Goal: Use online tool/utility: Utilize a website feature to perform a specific function

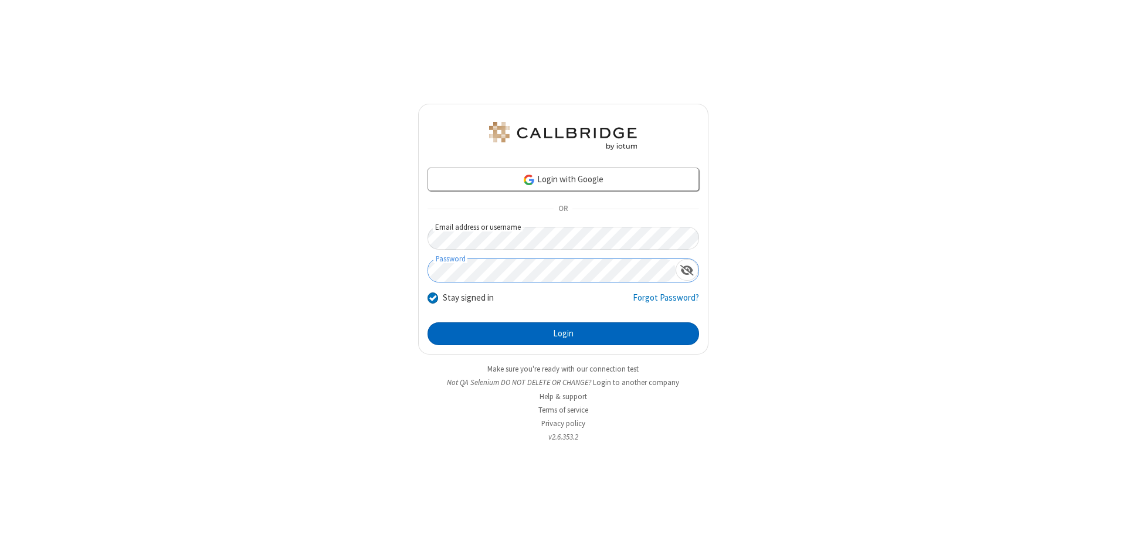
click at [563, 334] on button "Login" at bounding box center [562, 333] width 271 height 23
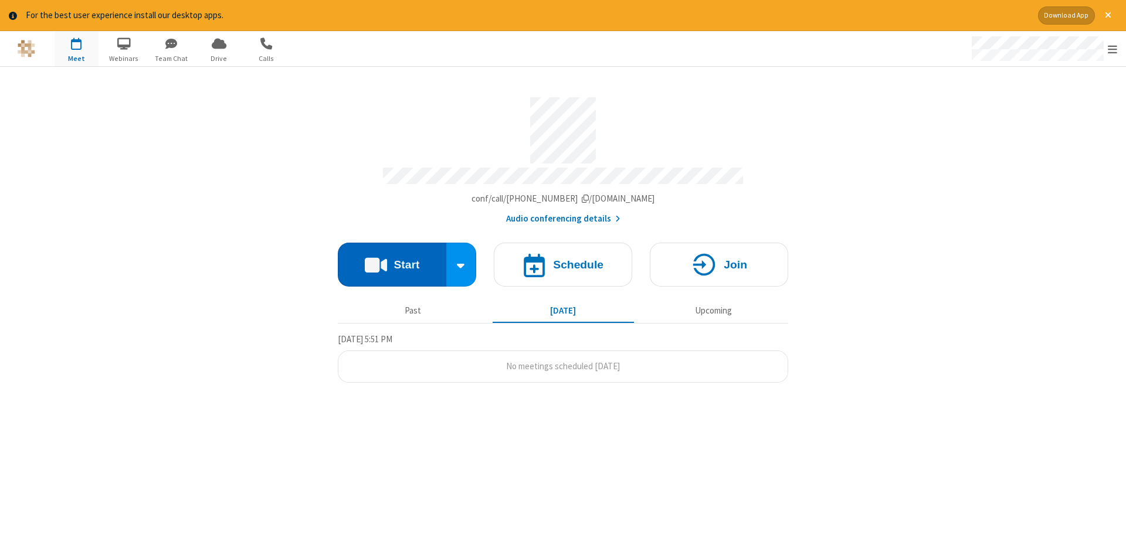
click at [392, 260] on button "Start" at bounding box center [392, 265] width 108 height 44
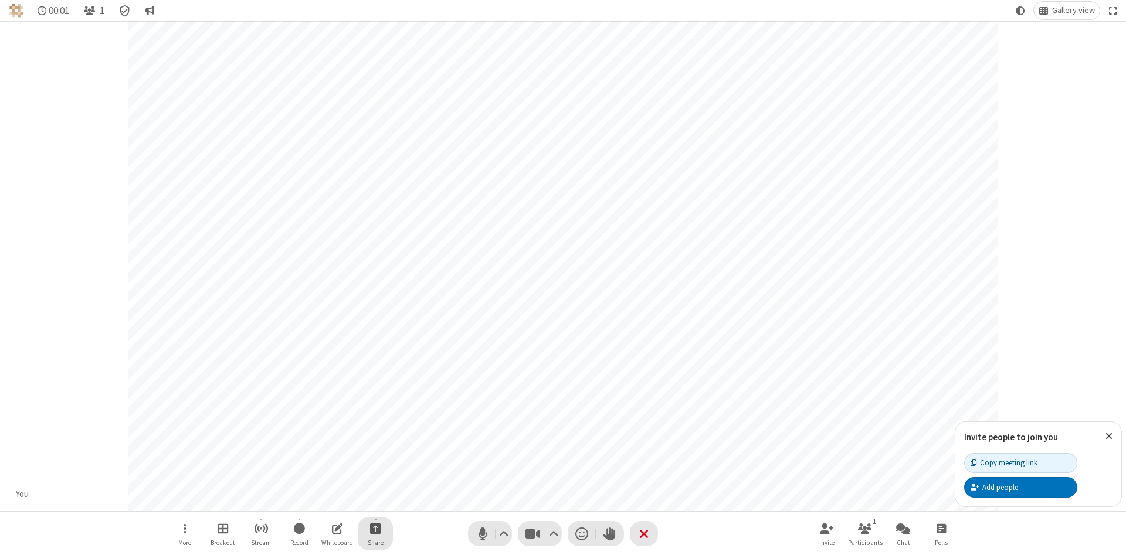
click at [375, 528] on span "Start sharing" at bounding box center [375, 528] width 11 height 15
click at [375, 457] on span "Share additional camera" at bounding box center [382, 459] width 87 height 10
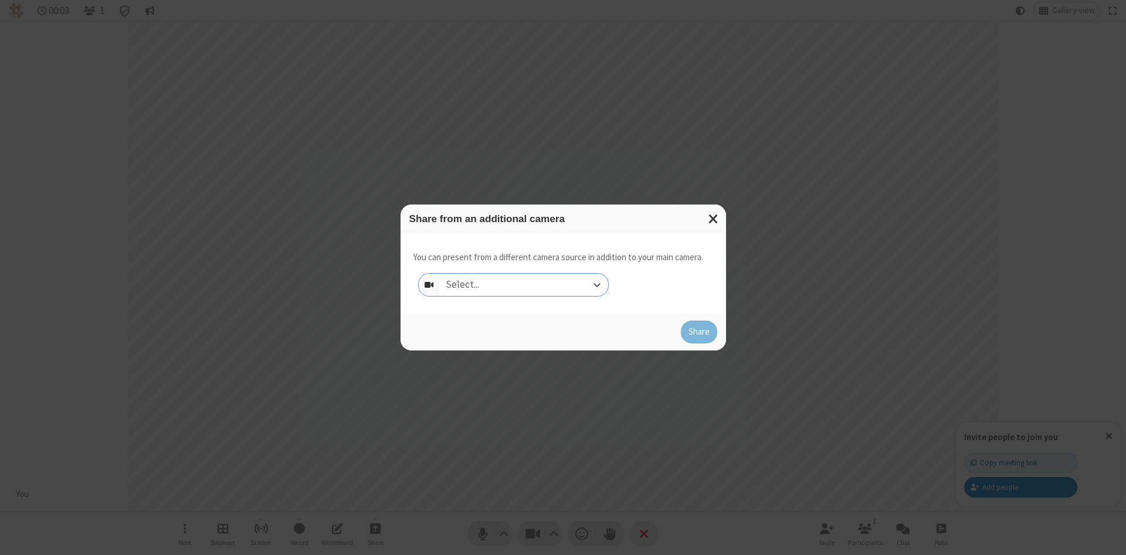
click at [524, 284] on div "Select..." at bounding box center [524, 285] width 168 height 22
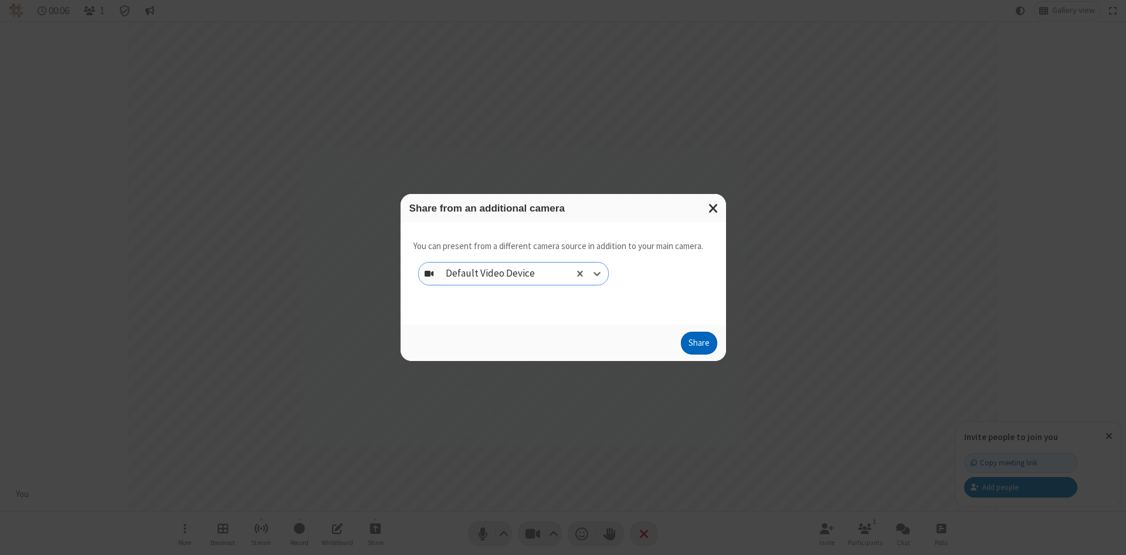
click at [698, 346] on button "Share" at bounding box center [699, 343] width 36 height 23
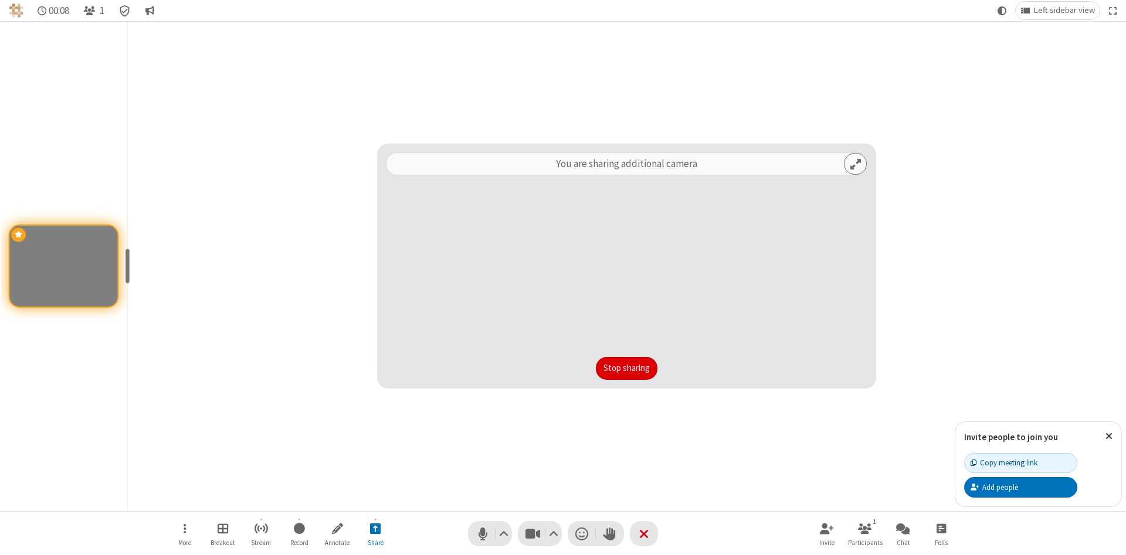
click at [626, 368] on button "Stop sharing" at bounding box center [627, 368] width 62 height 23
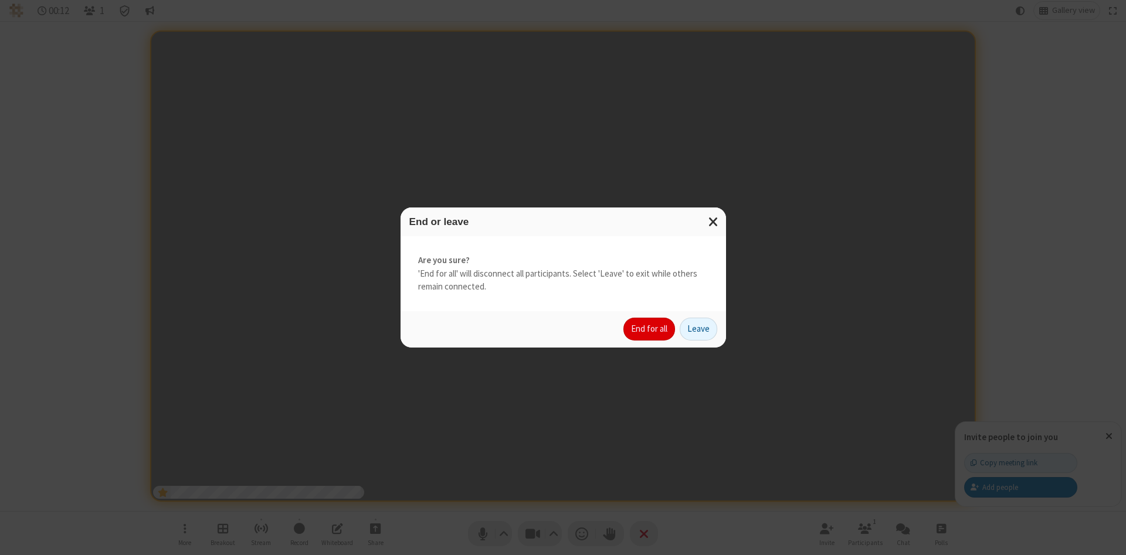
click at [650, 329] on button "End for all" at bounding box center [649, 329] width 52 height 23
